Goal: Find specific page/section: Find specific page/section

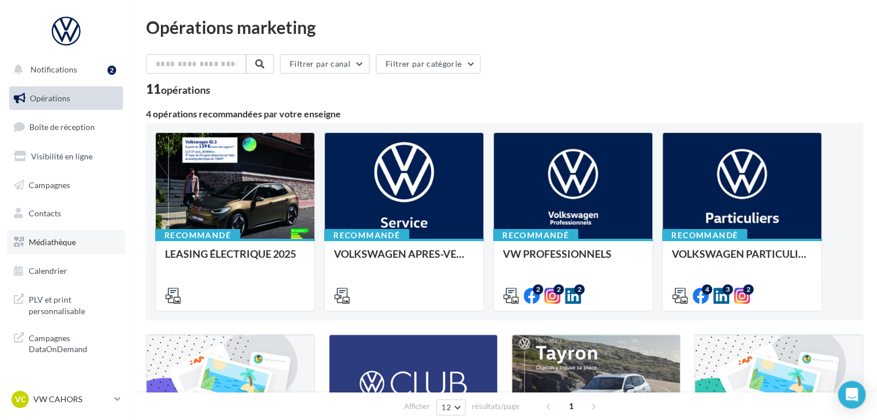
click at [64, 241] on span "Médiathèque" at bounding box center [52, 242] width 47 height 10
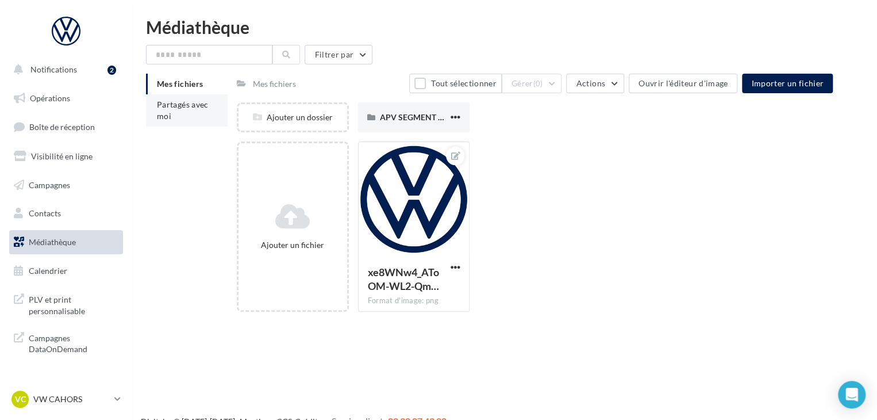
click at [179, 106] on span "Partagés avec moi" at bounding box center [183, 109] width 52 height 21
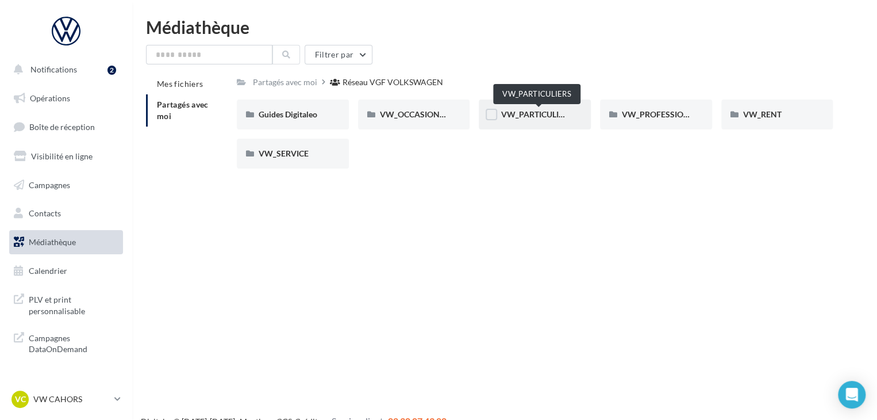
click at [543, 116] on span "VW_PARTICULIERS" at bounding box center [537, 114] width 72 height 10
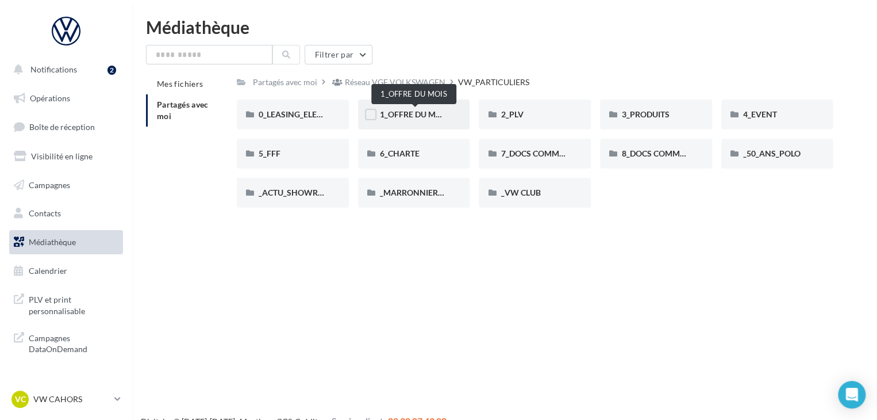
click at [420, 113] on span "1_OFFRE DU MOIS" at bounding box center [414, 114] width 69 height 10
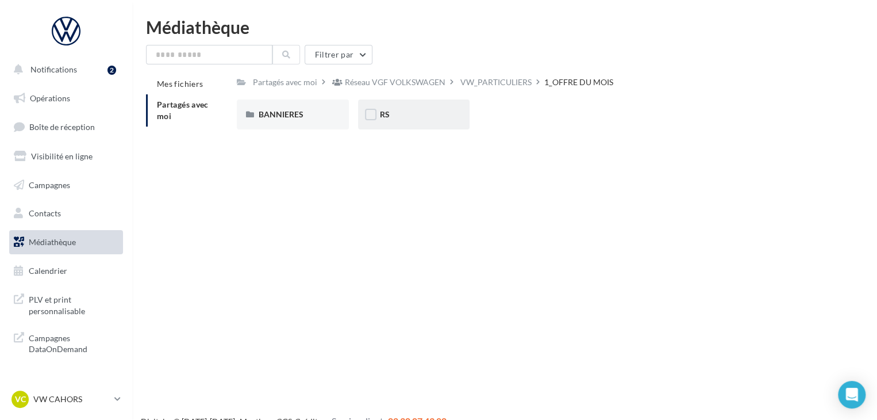
click at [382, 123] on div "RS" at bounding box center [414, 114] width 112 height 30
click at [292, 113] on span "AVEC INSTANT VW" at bounding box center [295, 114] width 72 height 10
click at [375, 111] on label at bounding box center [370, 114] width 11 height 11
click at [395, 118] on span "T-Cross" at bounding box center [393, 114] width 27 height 10
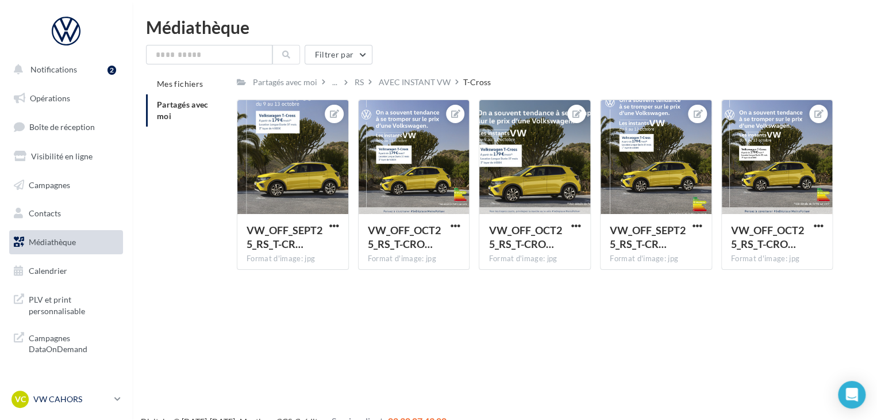
click at [75, 400] on p "VW CAHORS" at bounding box center [71, 398] width 76 height 11
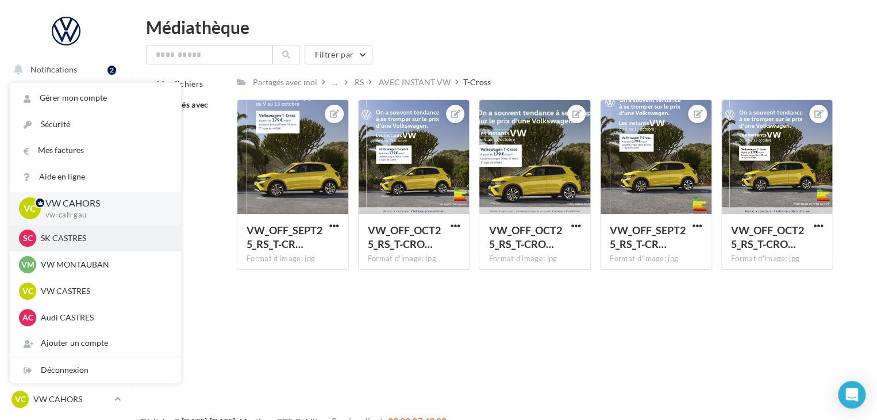
click at [68, 237] on p "SK CASTRES" at bounding box center [104, 237] width 126 height 11
